Goal: Download file/media

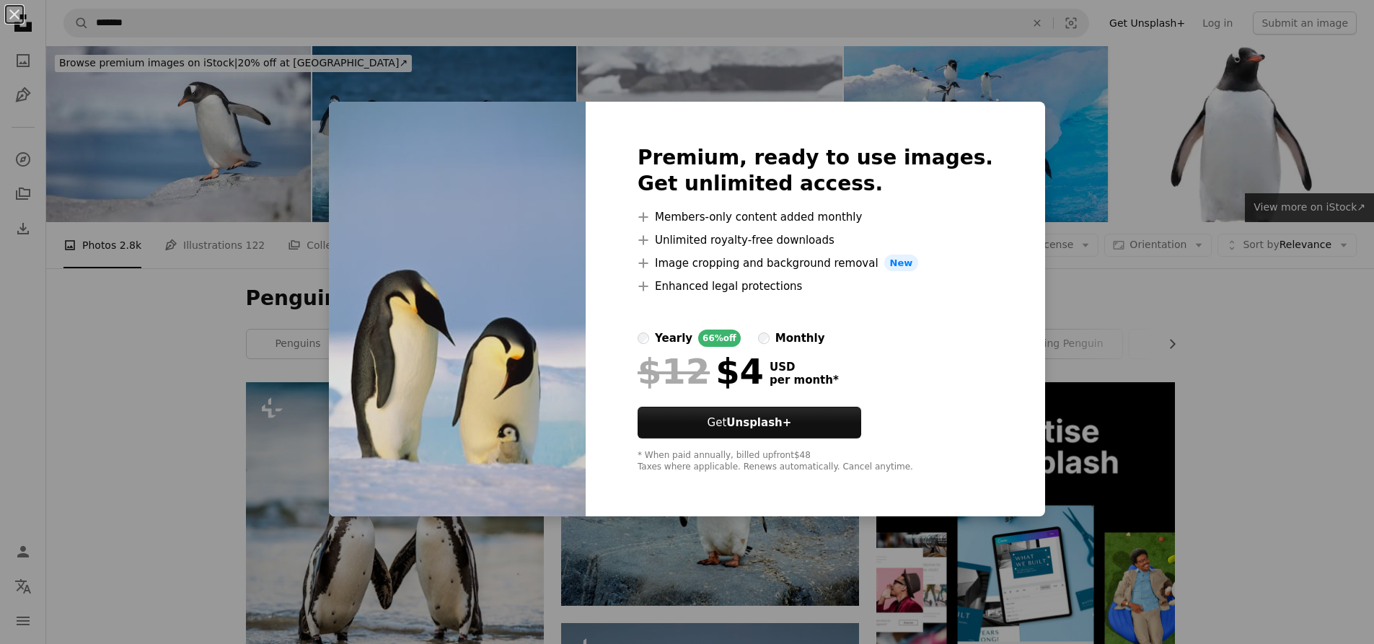
scroll to position [433, 0]
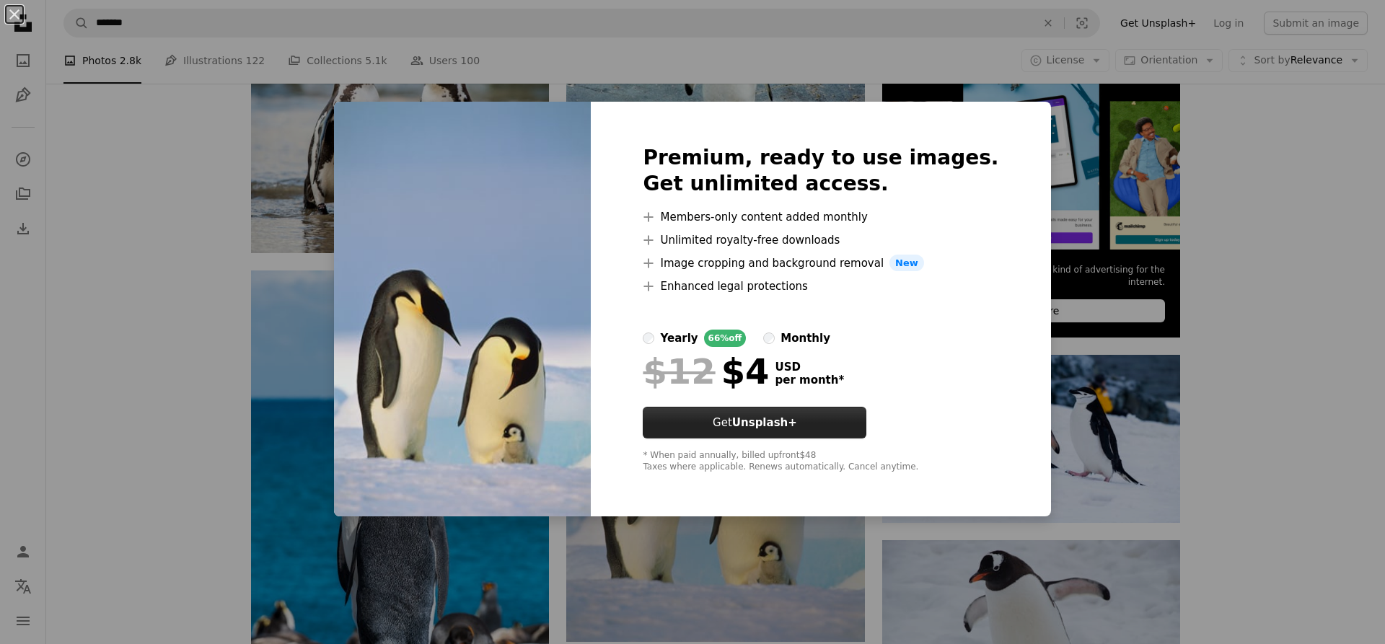
click at [759, 425] on button "Get Unsplash+" at bounding box center [755, 423] width 224 height 32
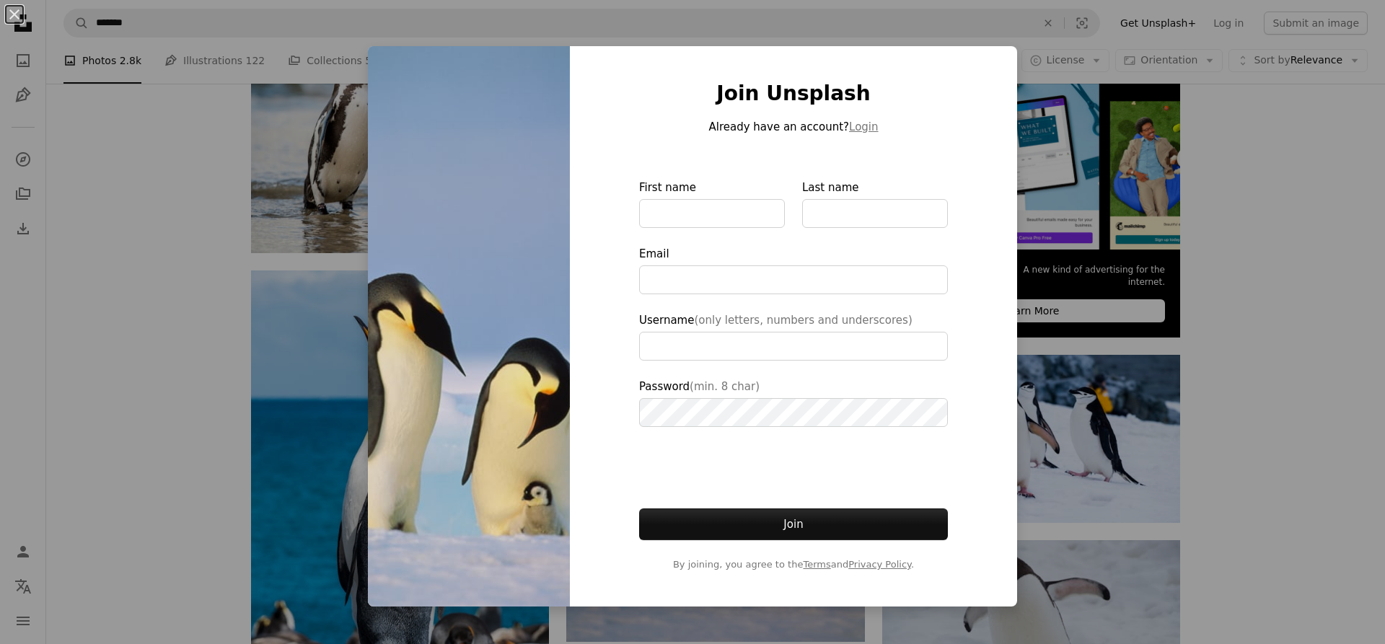
click at [247, 412] on div "An X shape Join Unsplash Already have an account? Login First name Last name Em…" at bounding box center [692, 322] width 1385 height 644
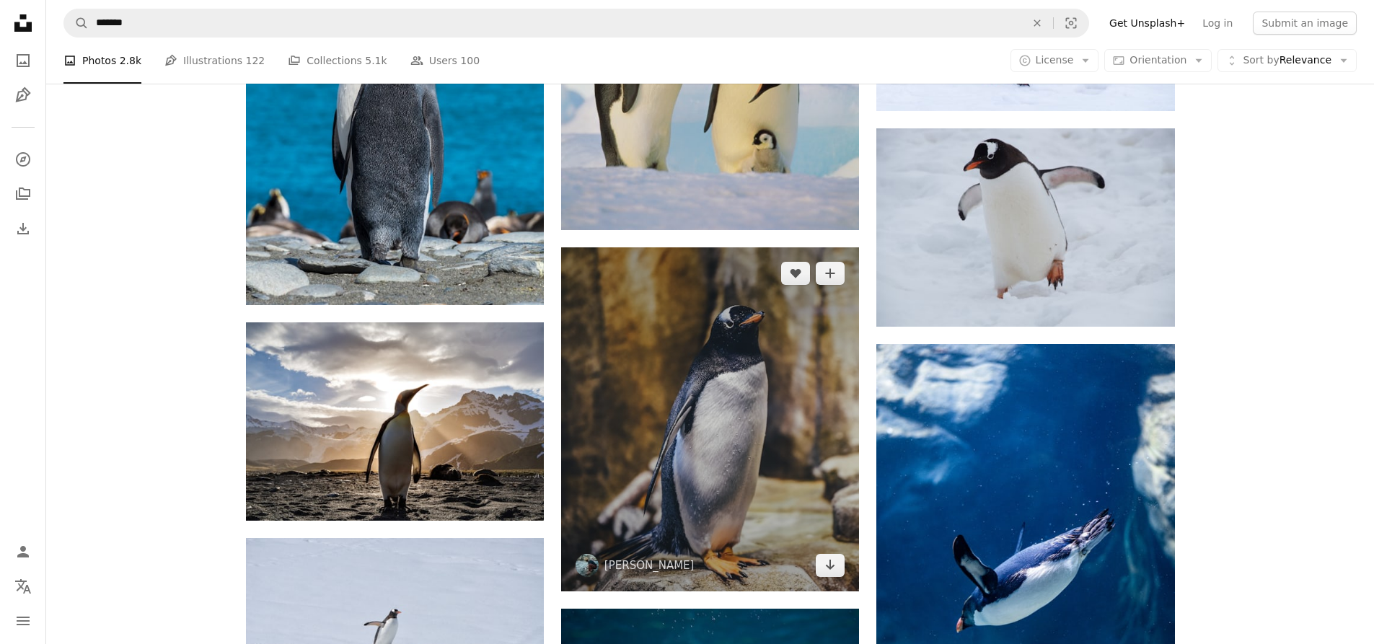
scroll to position [866, 0]
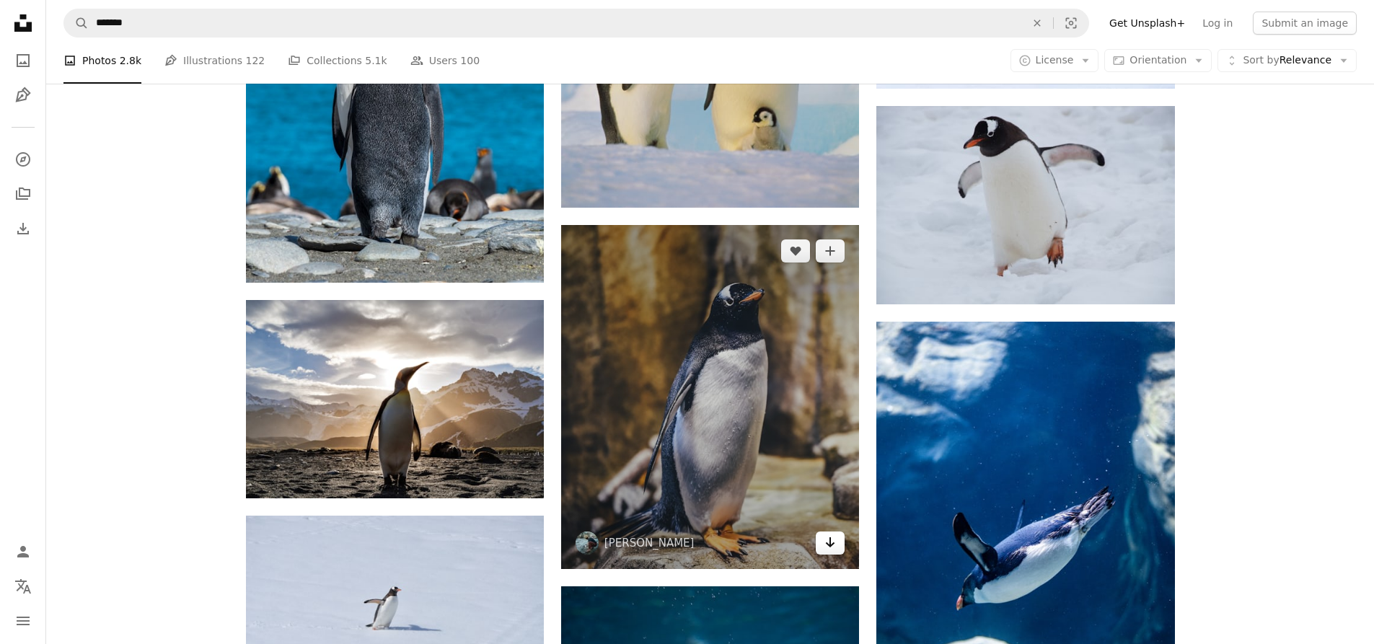
click at [838, 543] on link "Arrow pointing down" at bounding box center [830, 543] width 29 height 23
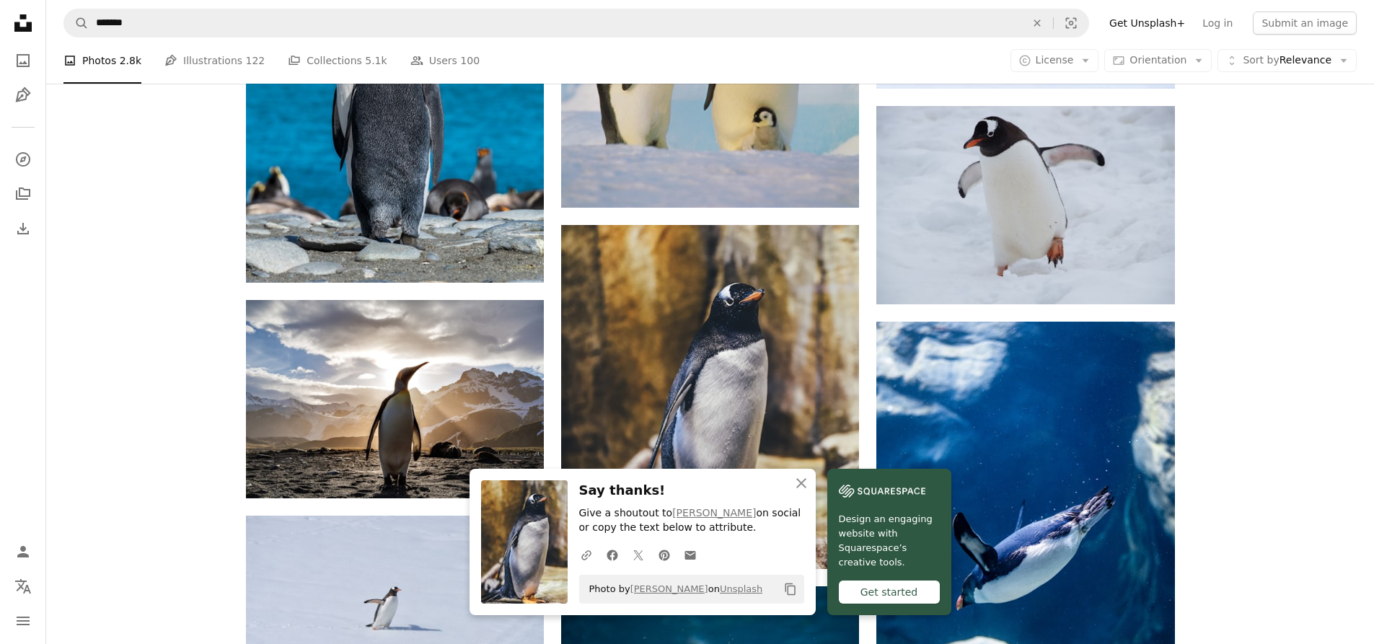
click at [858, 593] on div "Get started" at bounding box center [889, 592] width 101 height 23
click at [805, 484] on icon "An X shape" at bounding box center [801, 483] width 17 height 17
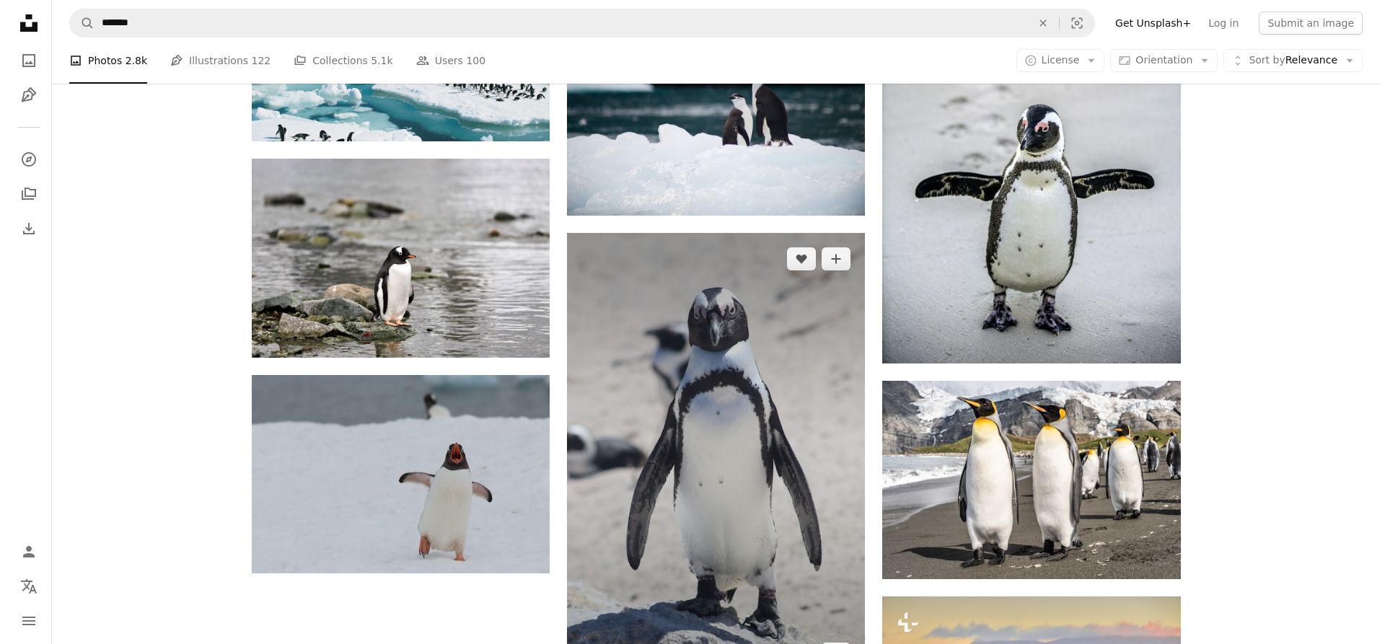
scroll to position [1659, 0]
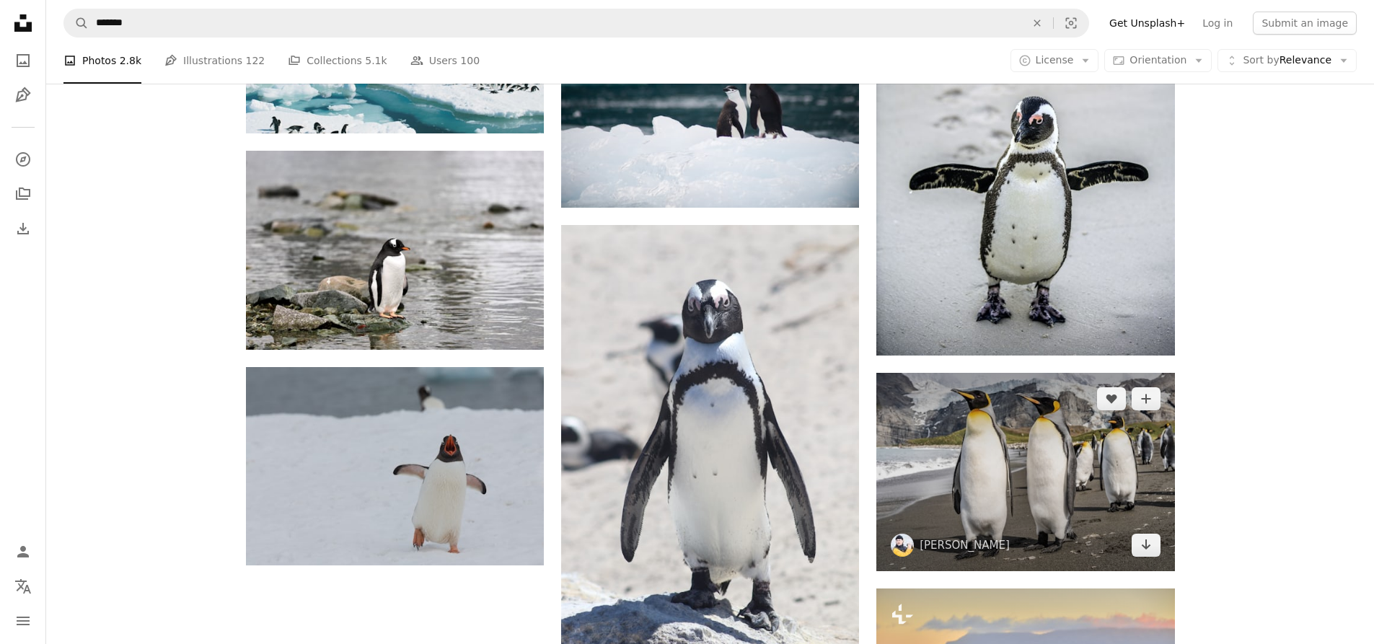
click at [1037, 440] on img at bounding box center [1026, 472] width 298 height 198
